Goal: Find specific page/section: Find specific page/section

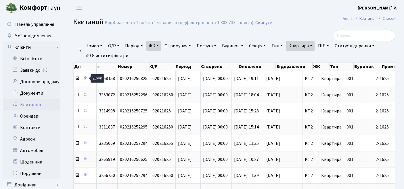
select select "25"
click at [310, 43] on link "Квартира" at bounding box center [300, 46] width 28 height 10
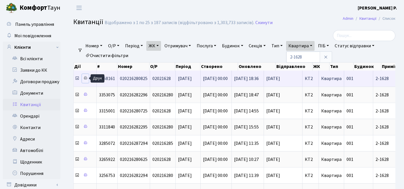
click at [85, 76] on icon at bounding box center [85, 78] width 4 height 4
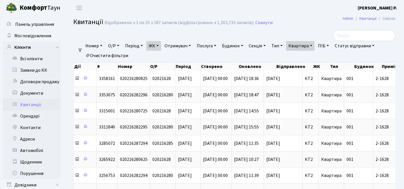
click at [305, 46] on link "Квартира" at bounding box center [300, 46] width 28 height 10
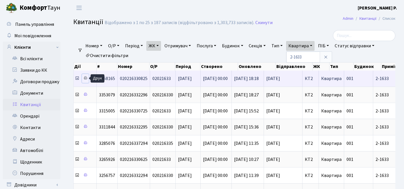
click at [84, 78] on icon at bounding box center [85, 78] width 4 height 4
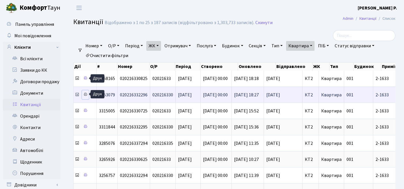
click at [85, 94] on icon at bounding box center [85, 95] width 4 height 4
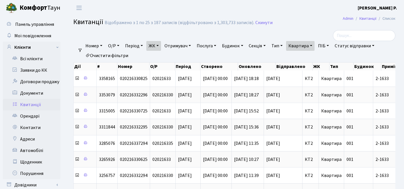
click at [307, 49] on link "Квартира" at bounding box center [300, 46] width 28 height 10
type input "2-1637"
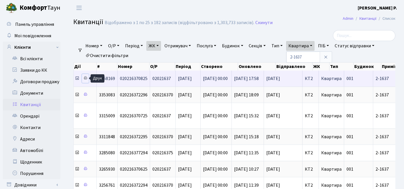
click at [86, 79] on icon at bounding box center [85, 78] width 4 height 4
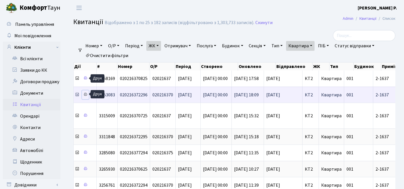
click at [85, 93] on icon at bounding box center [85, 95] width 4 height 4
